Goal: Obtain resource: Download file/media

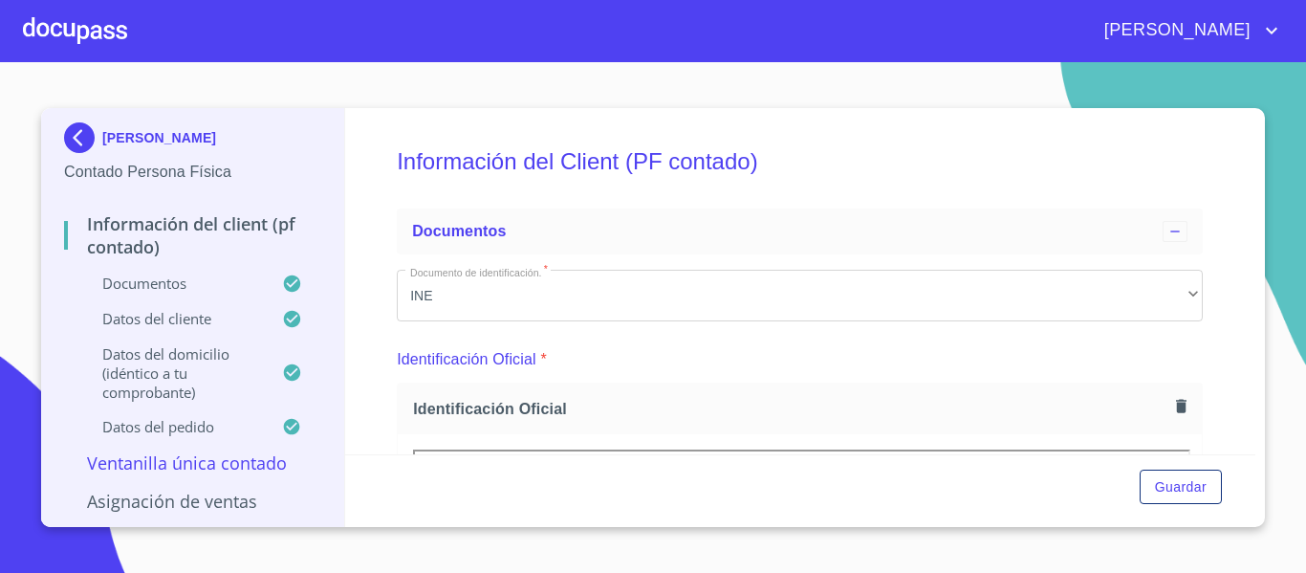
scroll to position [191, 0]
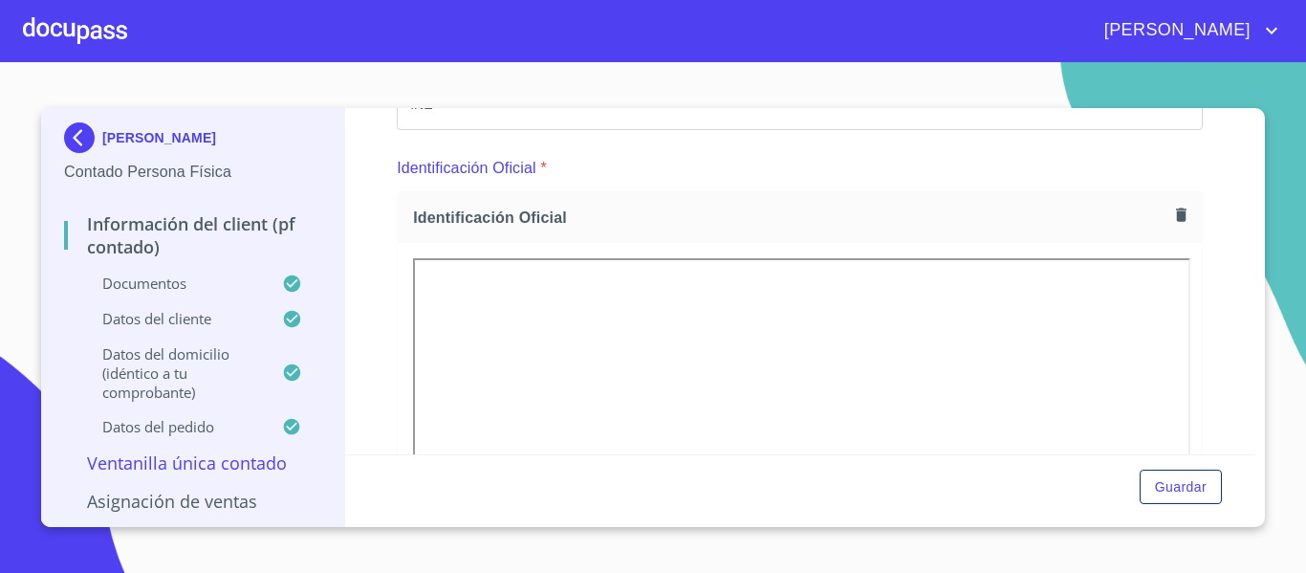
click at [86, 37] on div at bounding box center [75, 30] width 104 height 61
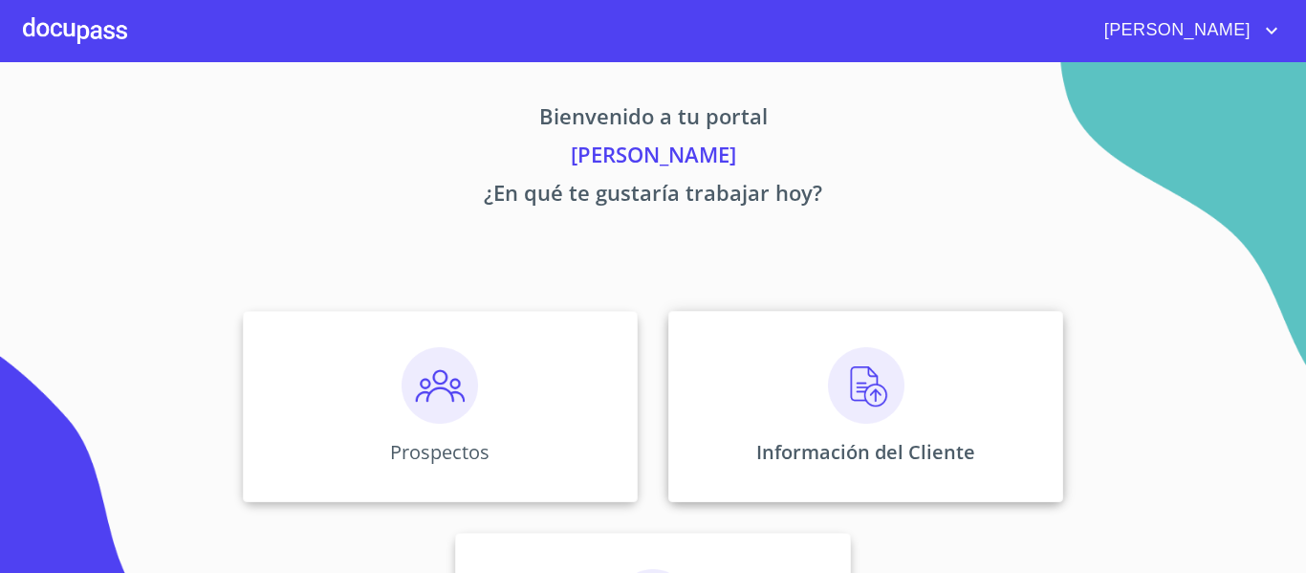
click at [698, 415] on div "Información del Cliente" at bounding box center [865, 406] width 395 height 191
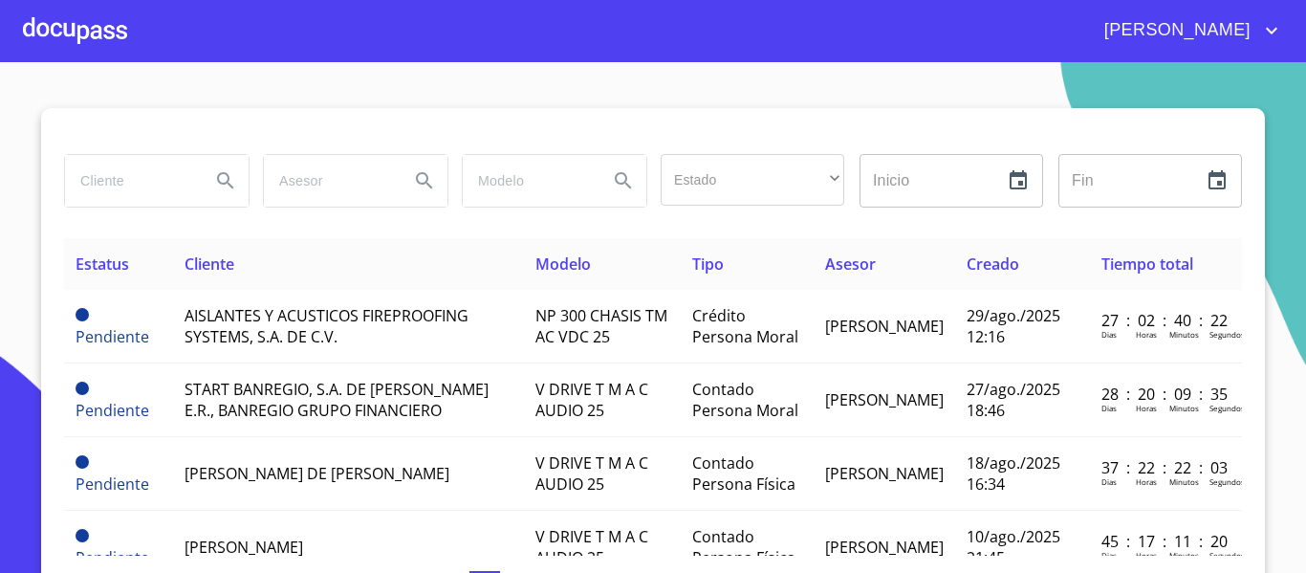
click at [134, 181] on input "search" at bounding box center [130, 181] width 130 height 52
type input "hancar"
click at [215, 178] on icon "Search" at bounding box center [225, 180] width 23 height 23
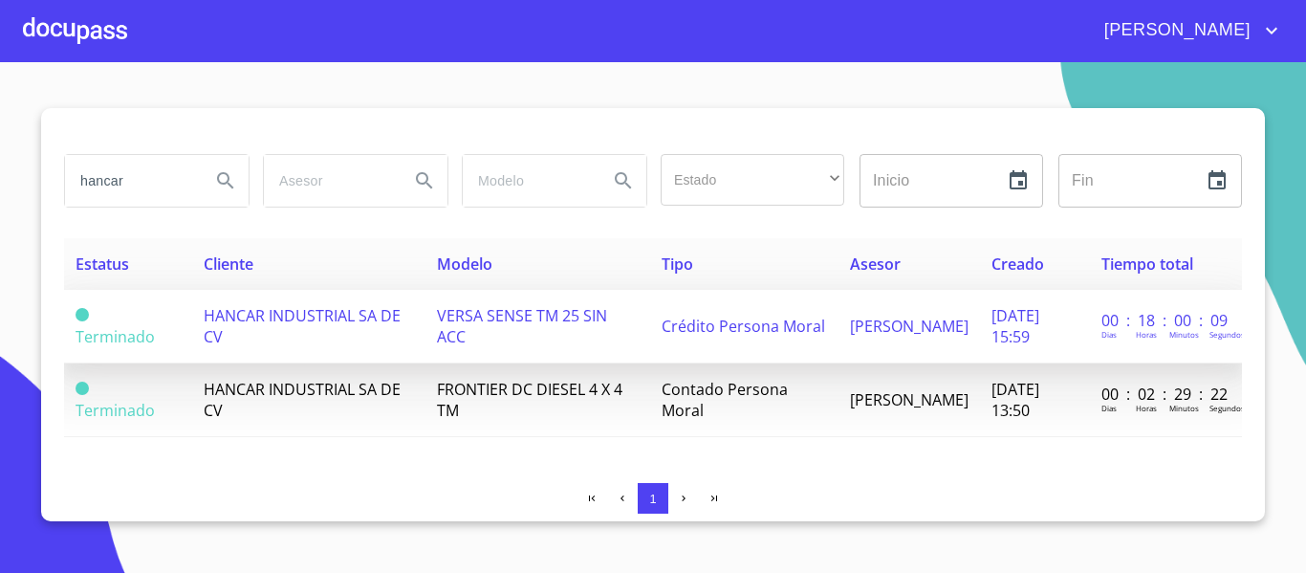
click at [850, 336] on span "[PERSON_NAME]" at bounding box center [909, 325] width 119 height 21
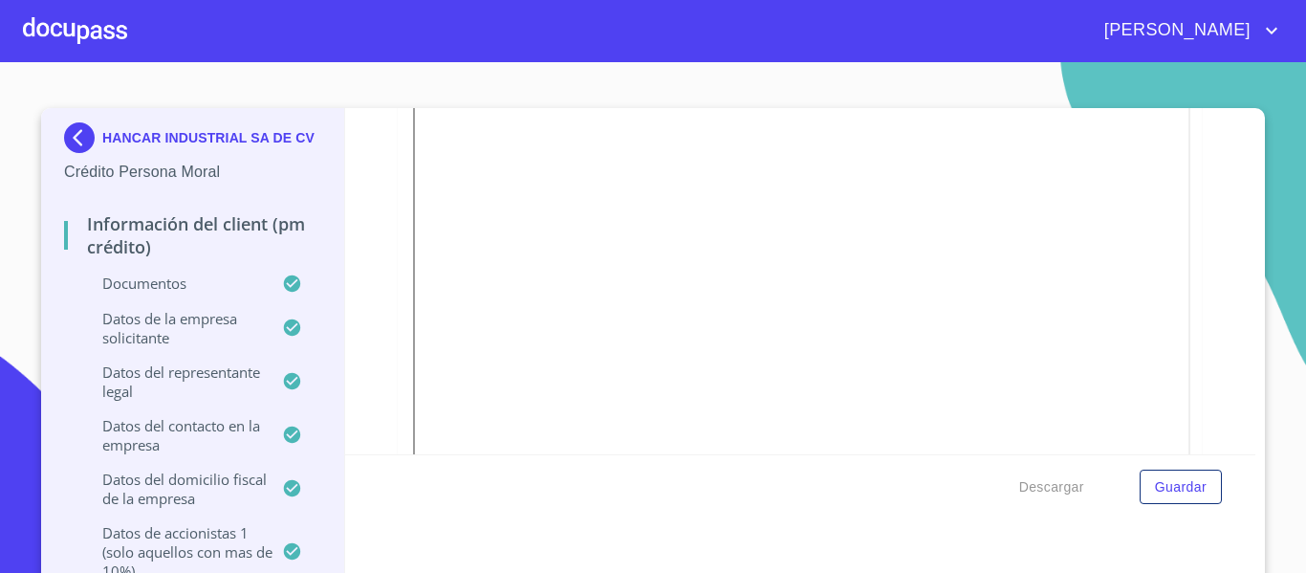
scroll to position [574, 0]
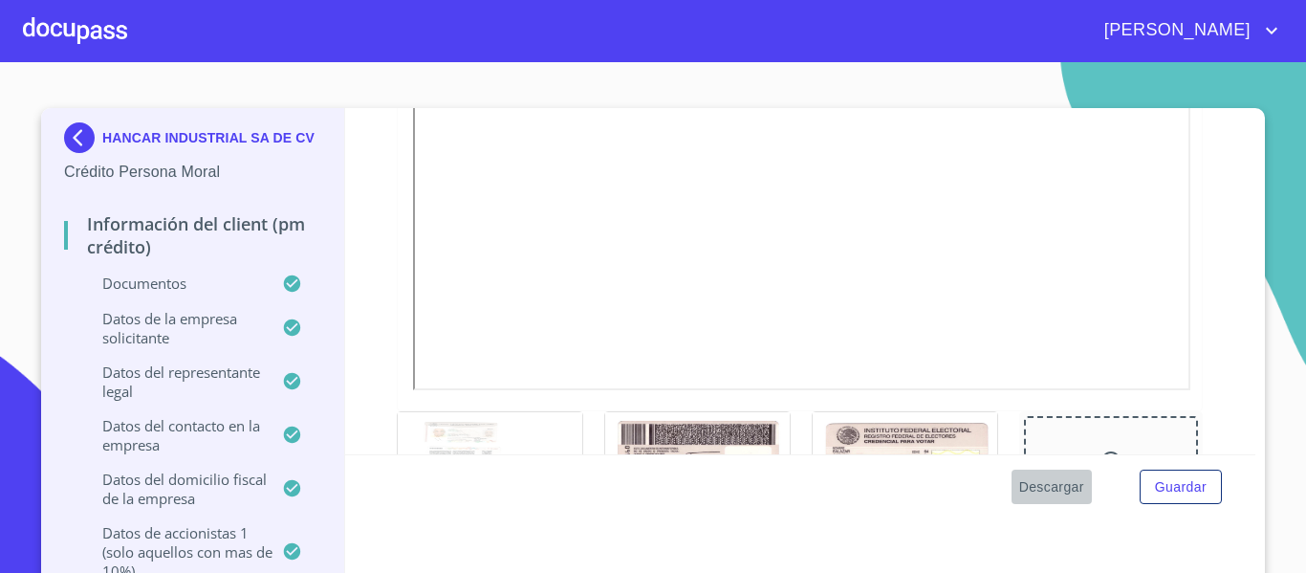
click at [1046, 498] on button "Descargar" at bounding box center [1051, 486] width 80 height 35
